Goal: Information Seeking & Learning: Find specific page/section

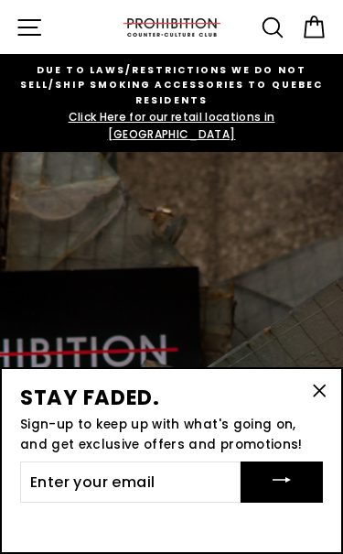
click at [45, 28] on button "Site navigation" at bounding box center [29, 26] width 41 height 41
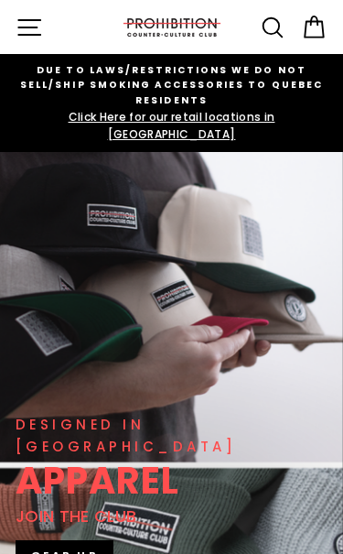
click at [273, 26] on icon at bounding box center [272, 27] width 27 height 27
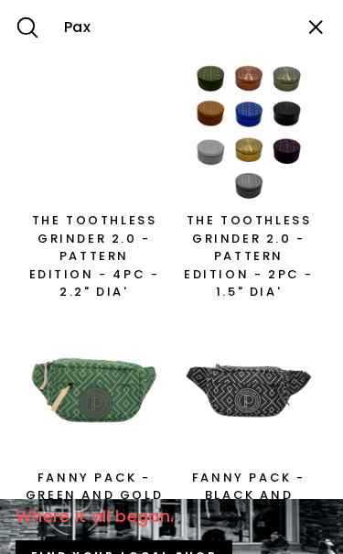
type input "Pax"
click at [27, 27] on button "Search" at bounding box center [27, 27] width 55 height 54
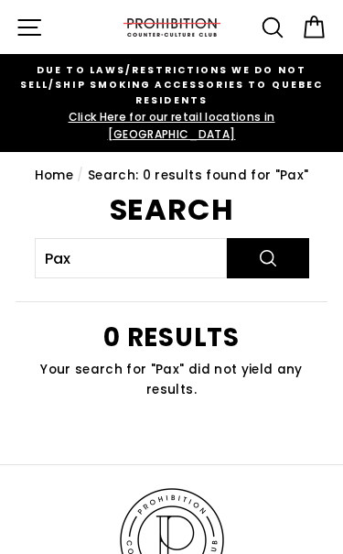
click at [27, 15] on icon "button" at bounding box center [29, 27] width 27 height 27
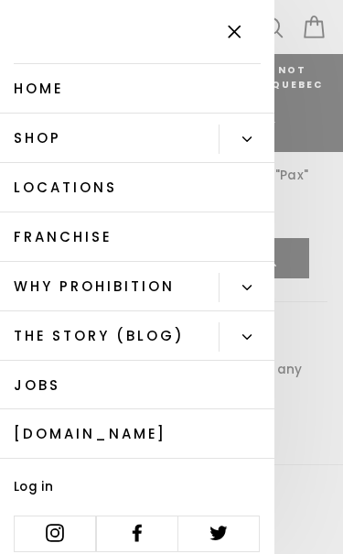
click at [239, 130] on button "Primaire" at bounding box center [247, 139] width 56 height 29
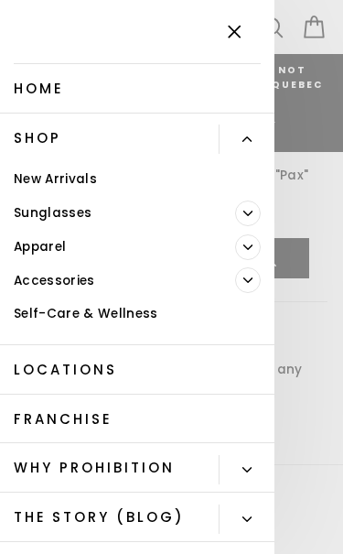
click at [95, 280] on link "Accessories" at bounding box center [117, 281] width 235 height 34
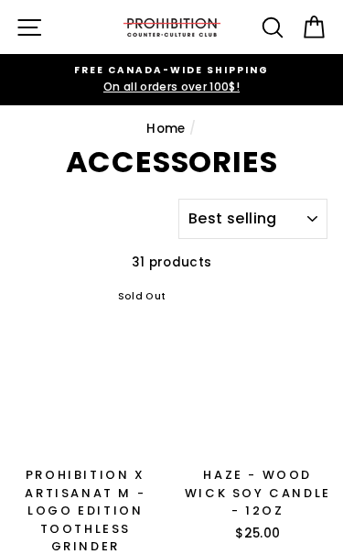
select select "best-selling"
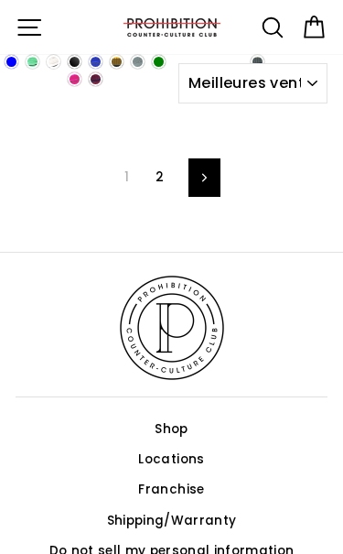
click at [24, 29] on icon "button" at bounding box center [29, 27] width 27 height 27
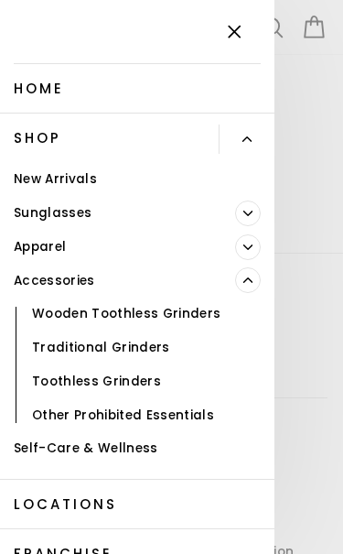
click at [71, 236] on link "Apparel" at bounding box center [117, 247] width 235 height 34
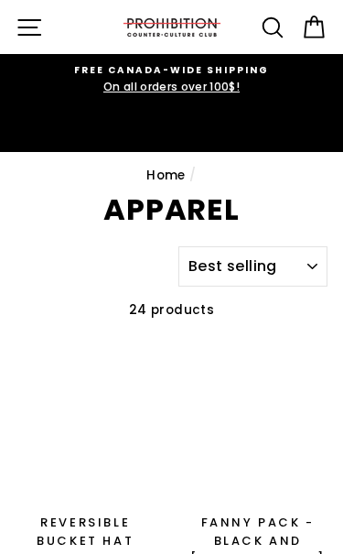
select select "best-selling"
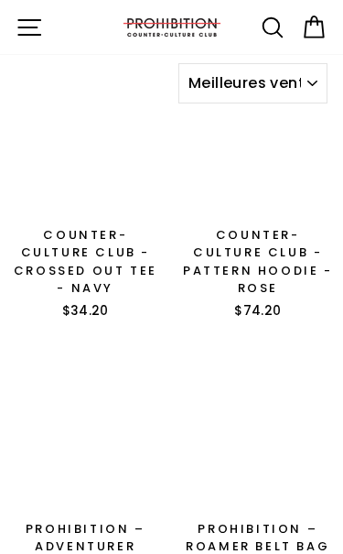
scroll to position [1106, 0]
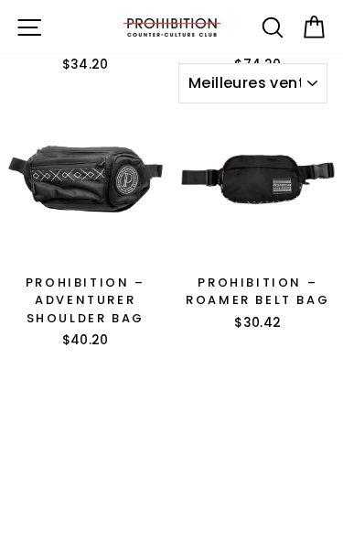
click at [14, 34] on button "Site navigation" at bounding box center [29, 26] width 41 height 41
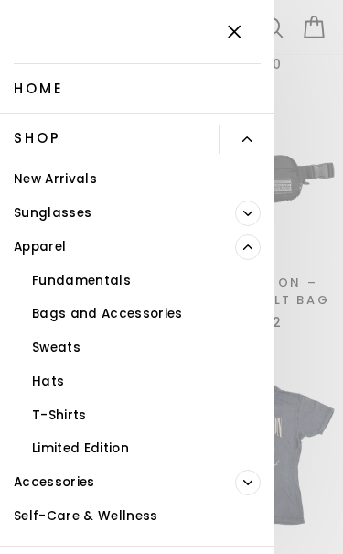
click at [75, 178] on link "New Arrivals" at bounding box center [137, 180] width 275 height 34
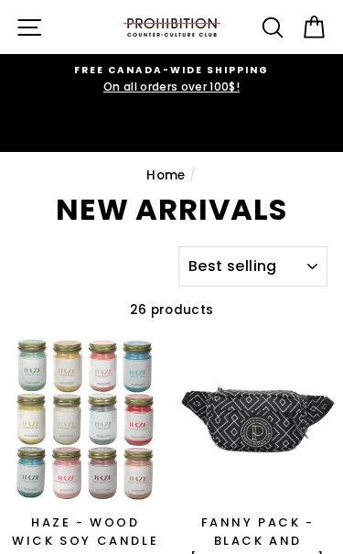
select select "best-selling"
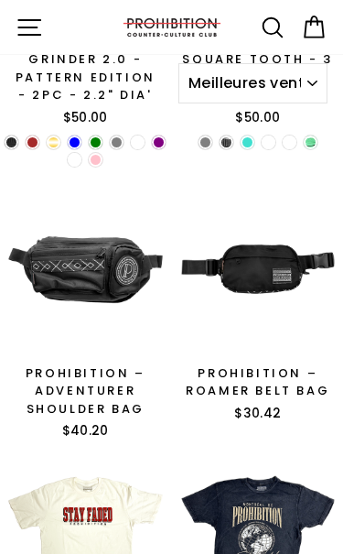
scroll to position [1780, 0]
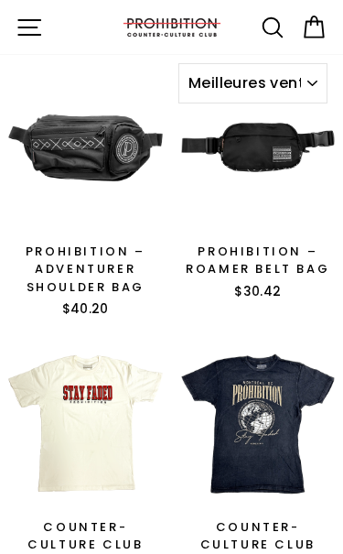
click at [27, 35] on icon "button" at bounding box center [29, 27] width 22 height 15
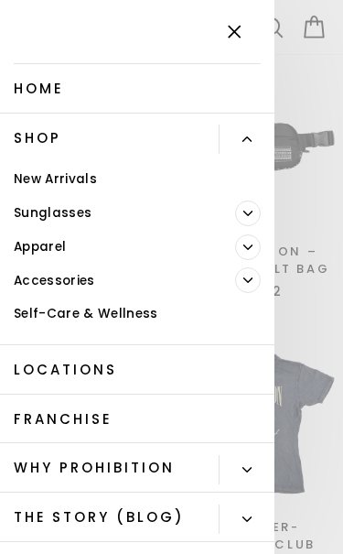
click at [47, 138] on link "Shop" at bounding box center [109, 138] width 219 height 49
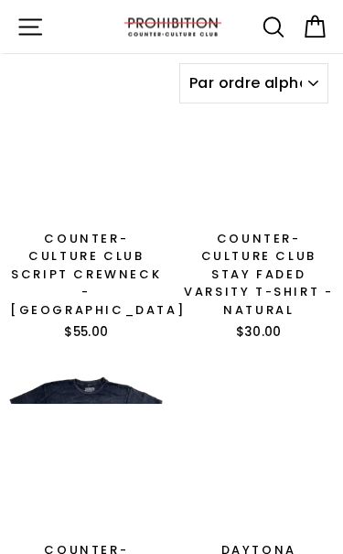
scroll to position [2091, 0]
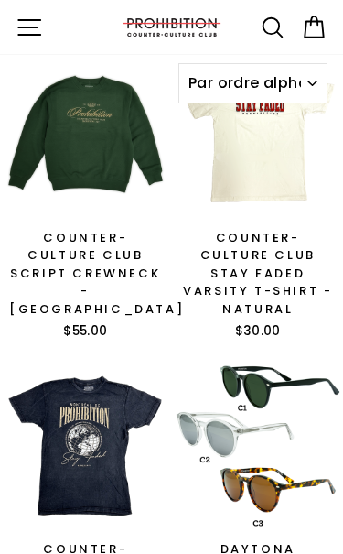
click at [258, 19] on link "Search" at bounding box center [272, 26] width 41 height 41
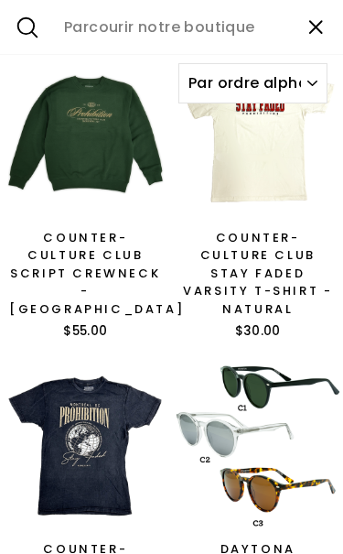
scroll to position [1978, 0]
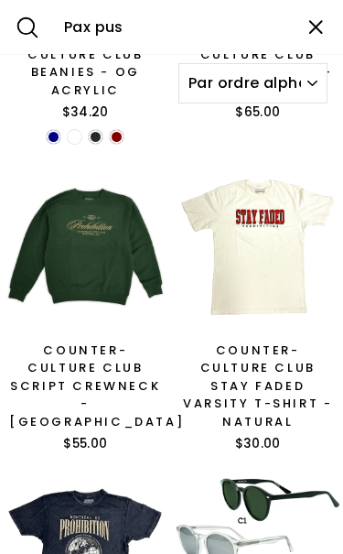
type input "Pax pus"
click at [27, 27] on button "Search" at bounding box center [27, 27] width 55 height 54
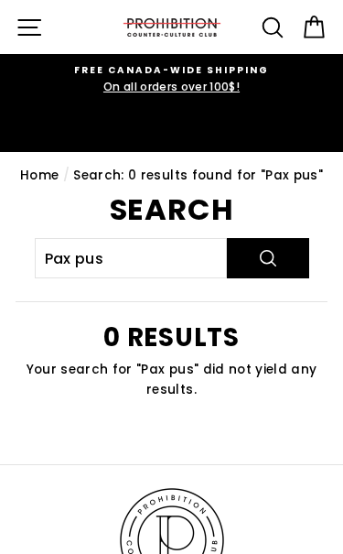
scroll to position [11, 0]
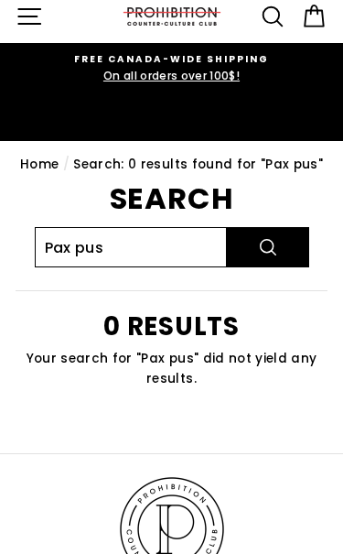
click at [134, 227] on input "Pax pus" at bounding box center [131, 247] width 192 height 40
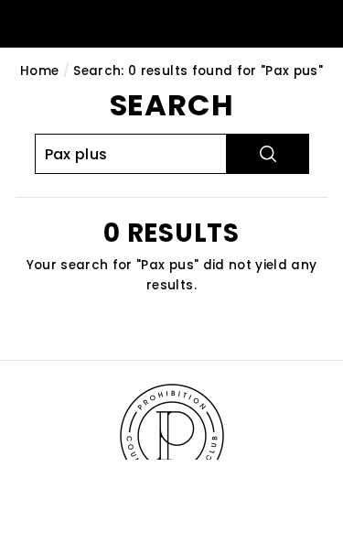
type input "Pax plus"
click at [267, 228] on button "Search" at bounding box center [268, 248] width 82 height 40
